Goal: Task Accomplishment & Management: Complete application form

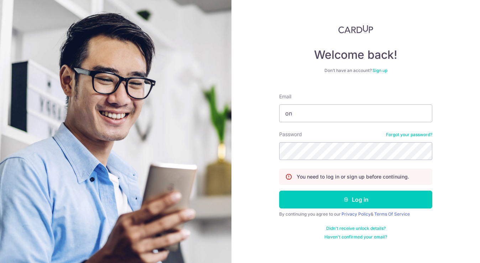
type input "o"
type input "[EMAIL_ADDRESS][DOMAIN_NAME]"
click at [355, 199] on button "Log in" at bounding box center [355, 199] width 153 height 18
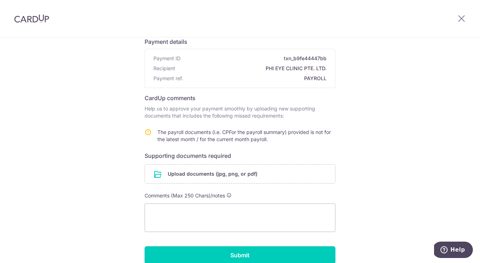
scroll to position [87, 0]
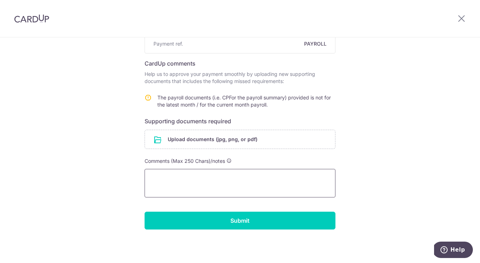
click at [211, 179] on textarea at bounding box center [239, 183] width 191 height 28
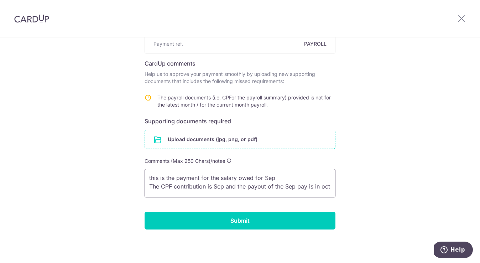
type textarea "this is the payment for the salary owed for Sep The CPF contribution is Sep and…"
click at [197, 137] on input "file" at bounding box center [240, 139] width 190 height 19
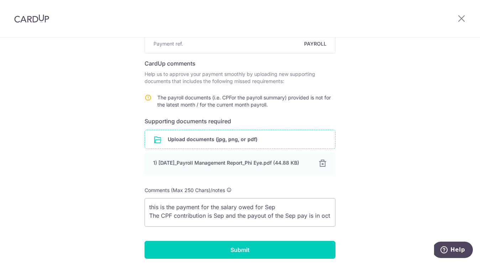
click at [203, 136] on input "file" at bounding box center [240, 139] width 190 height 19
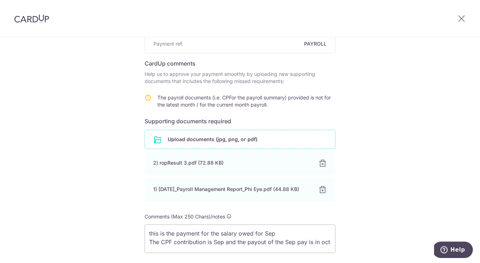
scroll to position [146, 0]
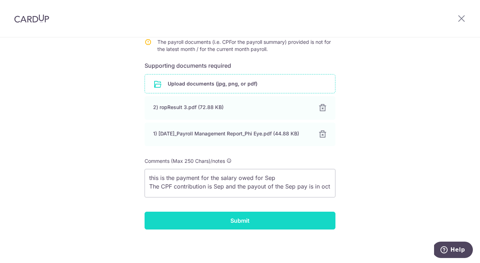
click at [213, 222] on input "Submit" at bounding box center [239, 220] width 191 height 18
